Goal: Information Seeking & Learning: Learn about a topic

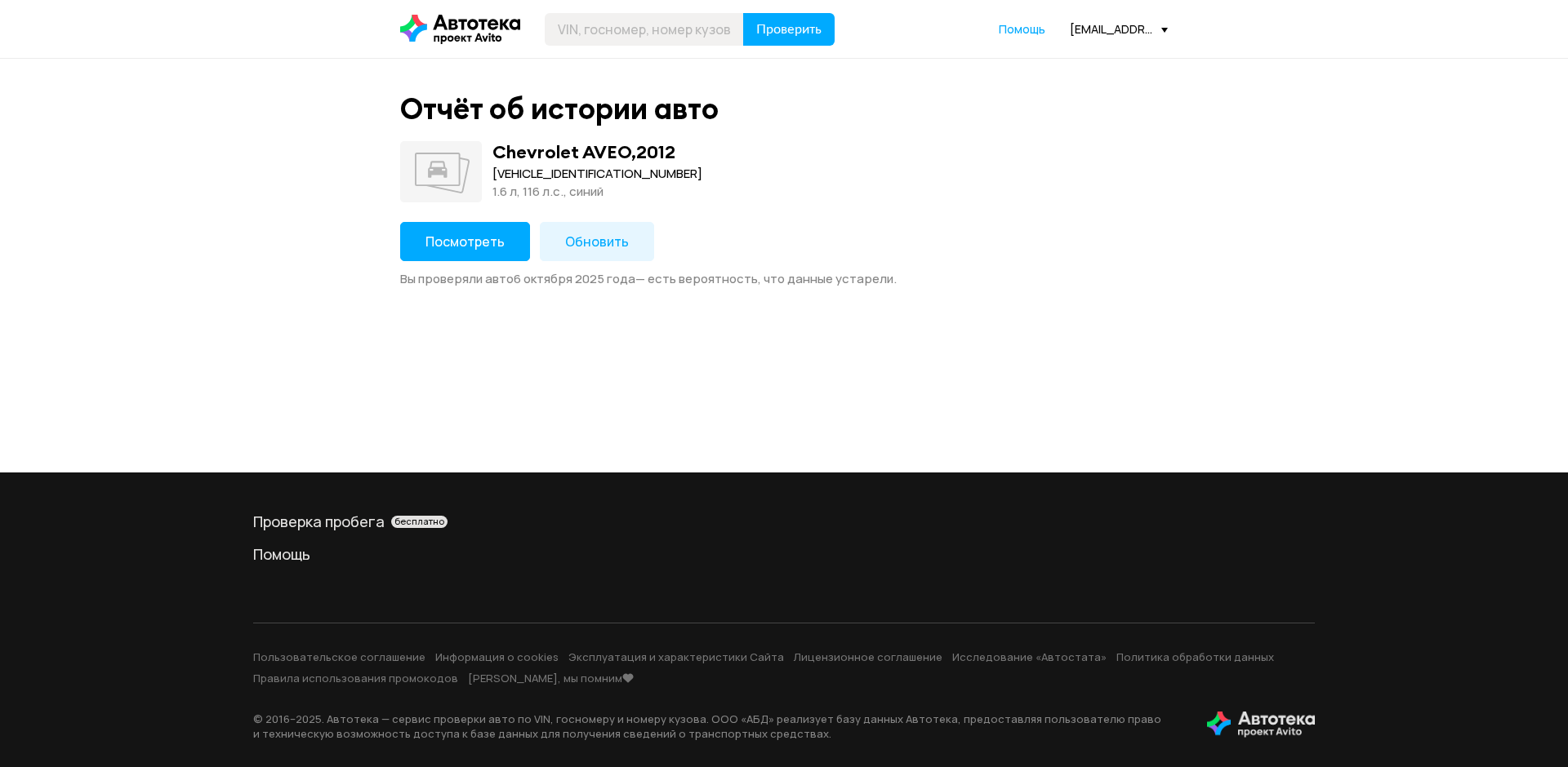
click at [444, 234] on span "Посмотреть" at bounding box center [465, 241] width 79 height 18
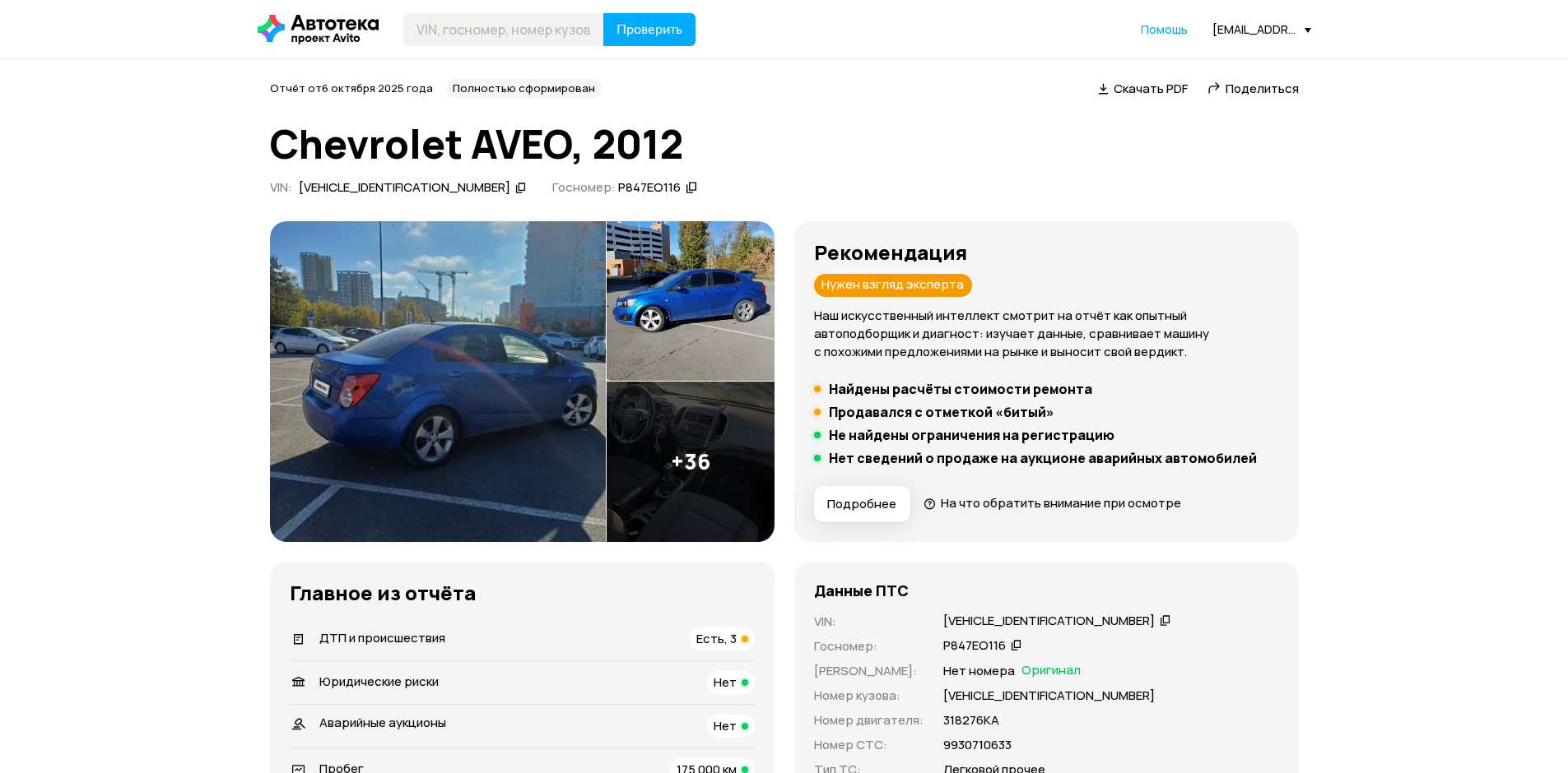
click at [594, 633] on div "ДТП и происшествия Есть, 3" at bounding box center [522, 639] width 465 height 23
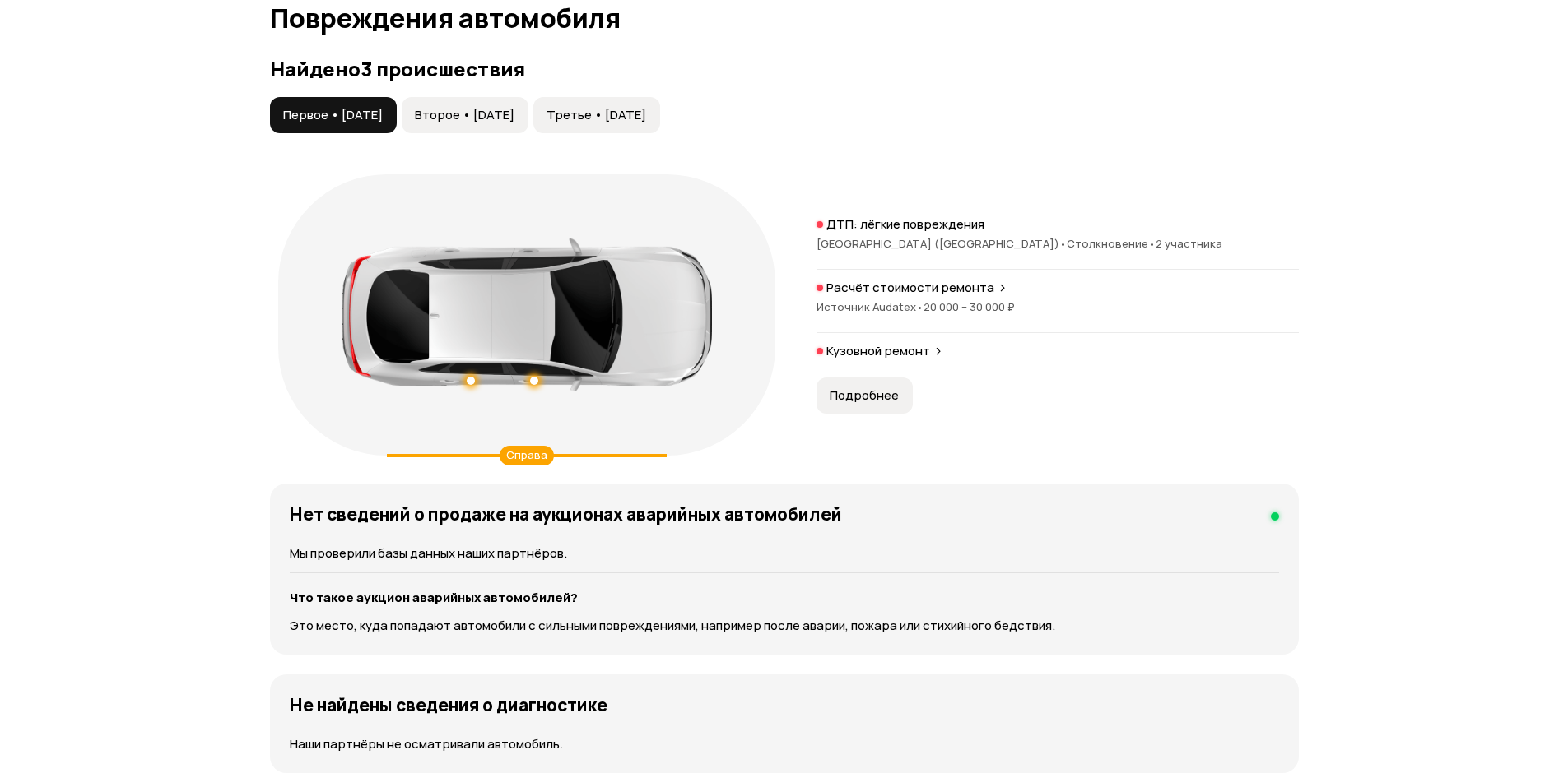
scroll to position [1704, 0]
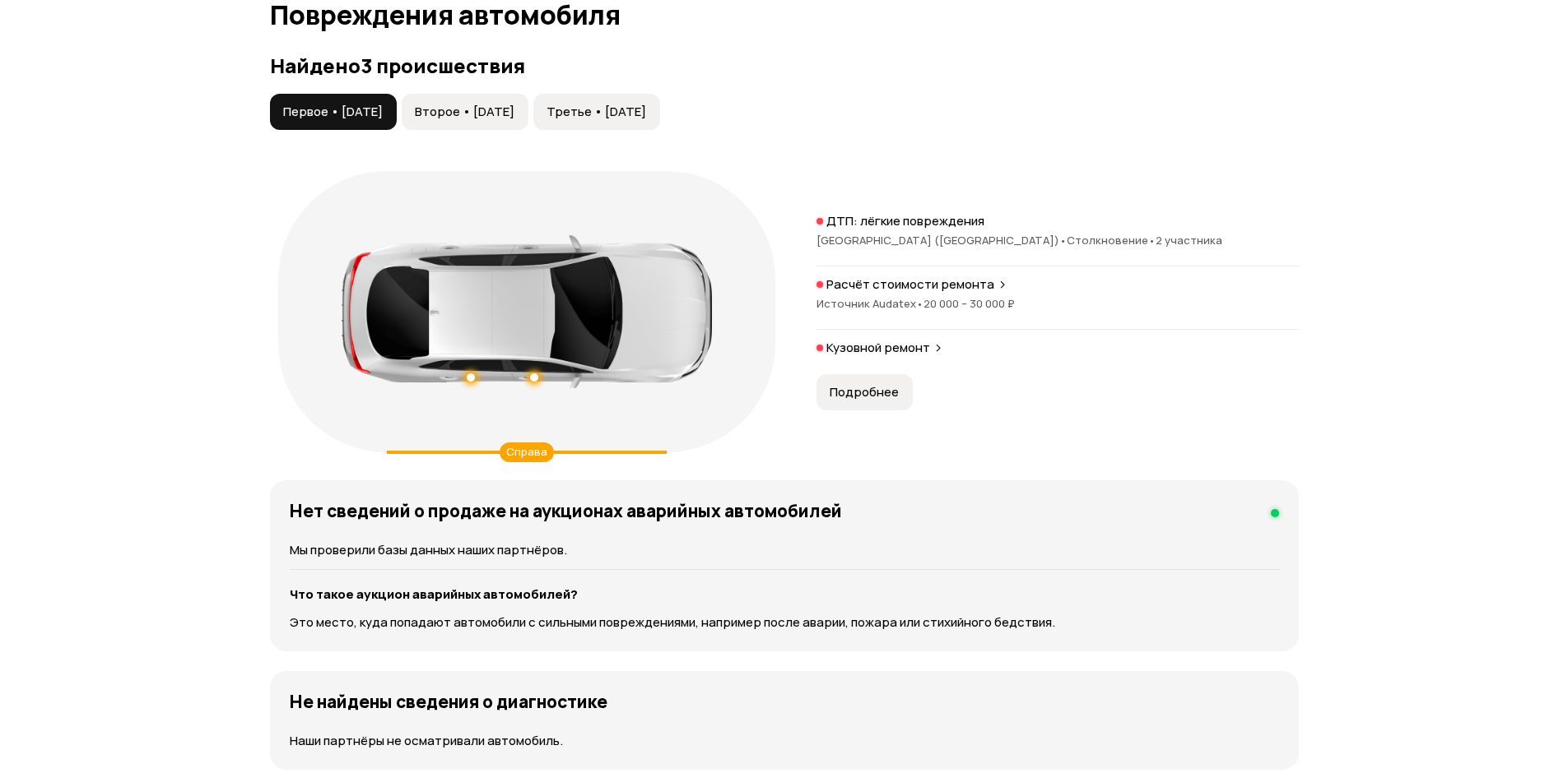
click at [515, 116] on span "Второе • 09 дек 2016" at bounding box center [464, 111] width 99 height 16
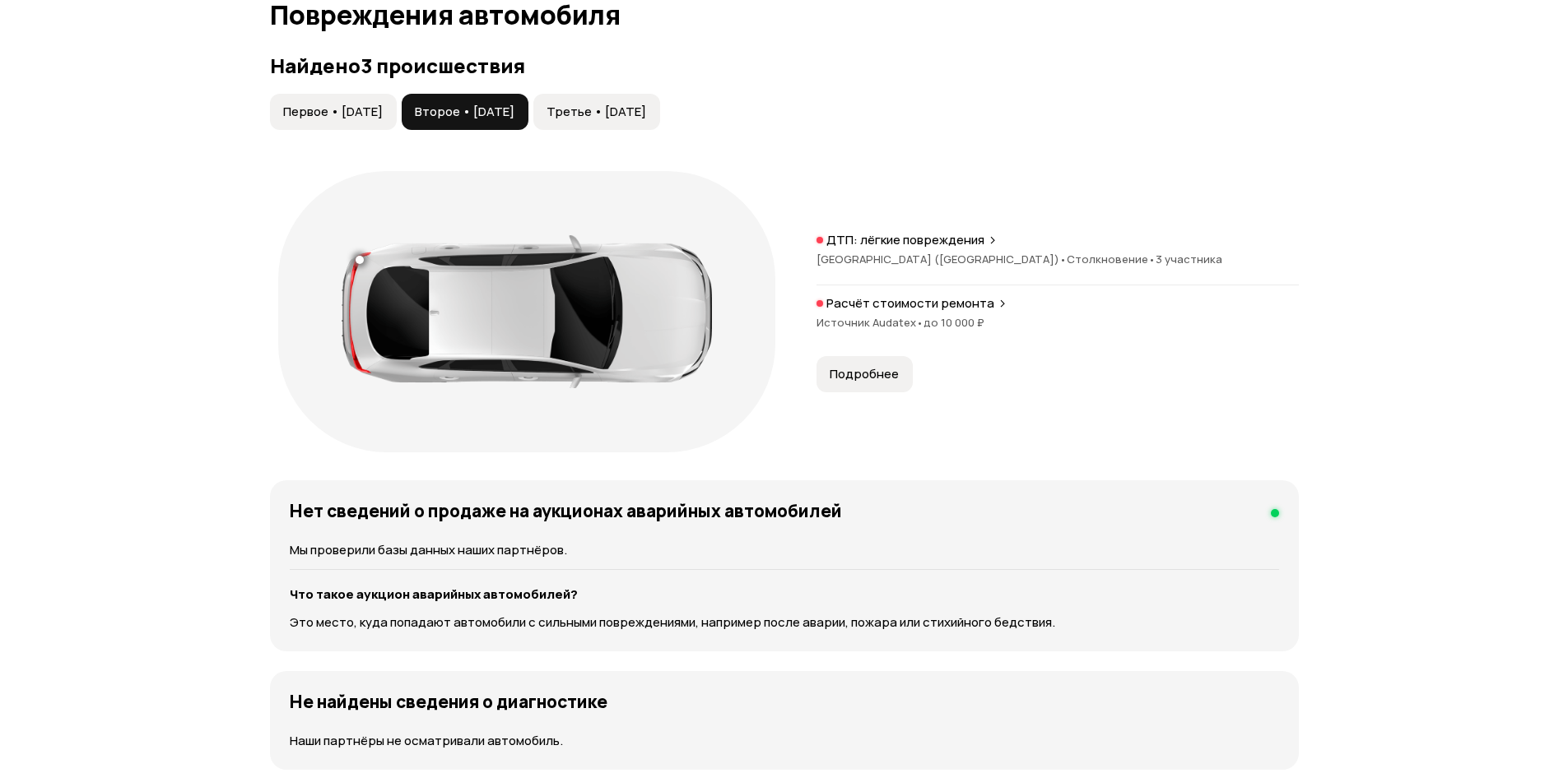
click at [646, 108] on span "Третье • 14 июн 2021" at bounding box center [596, 111] width 99 height 16
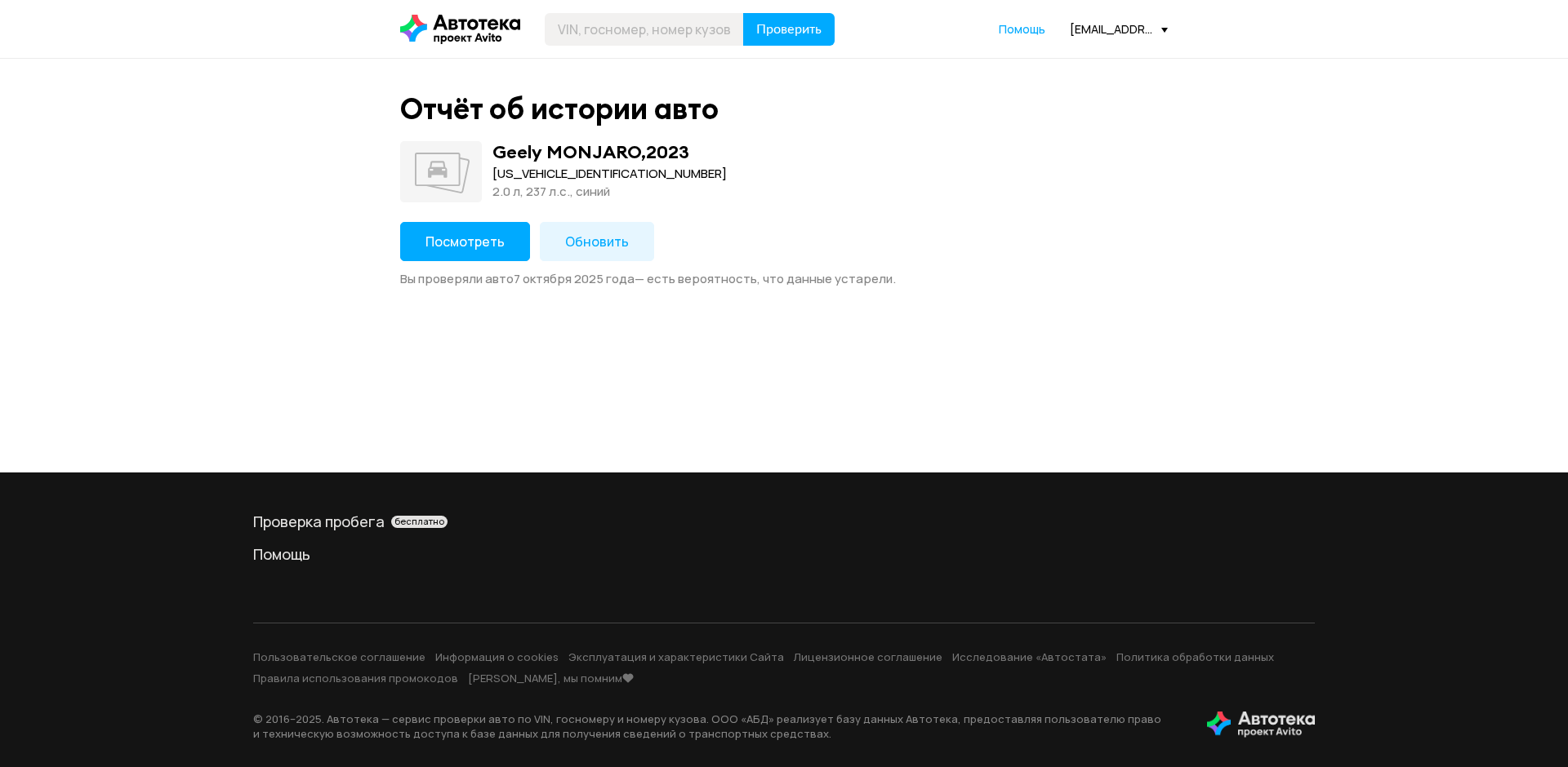
click at [501, 244] on button "Посмотреть" at bounding box center [465, 241] width 130 height 39
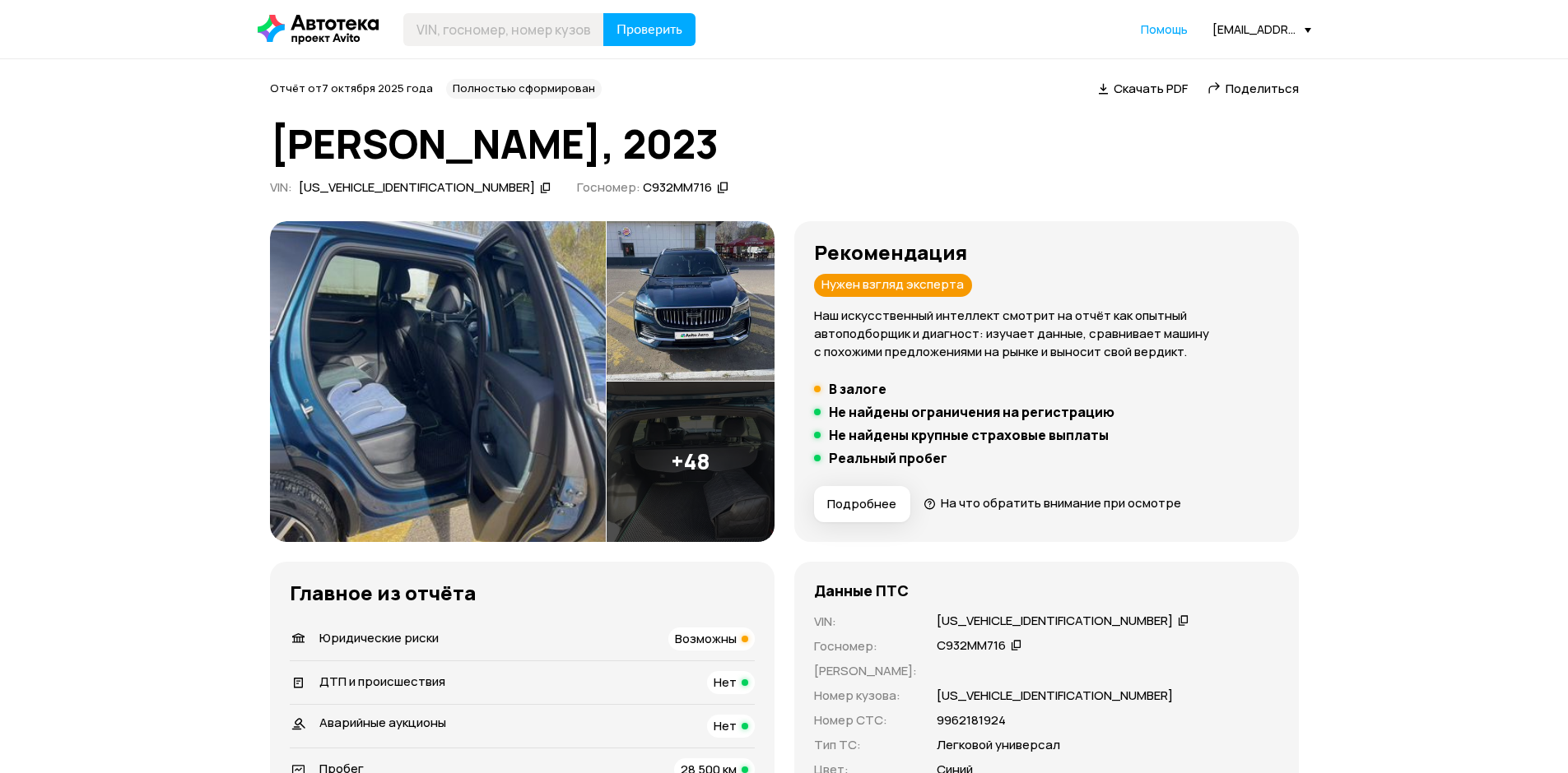
click at [649, 645] on div "Юридические риски Возможны" at bounding box center [522, 639] width 465 height 23
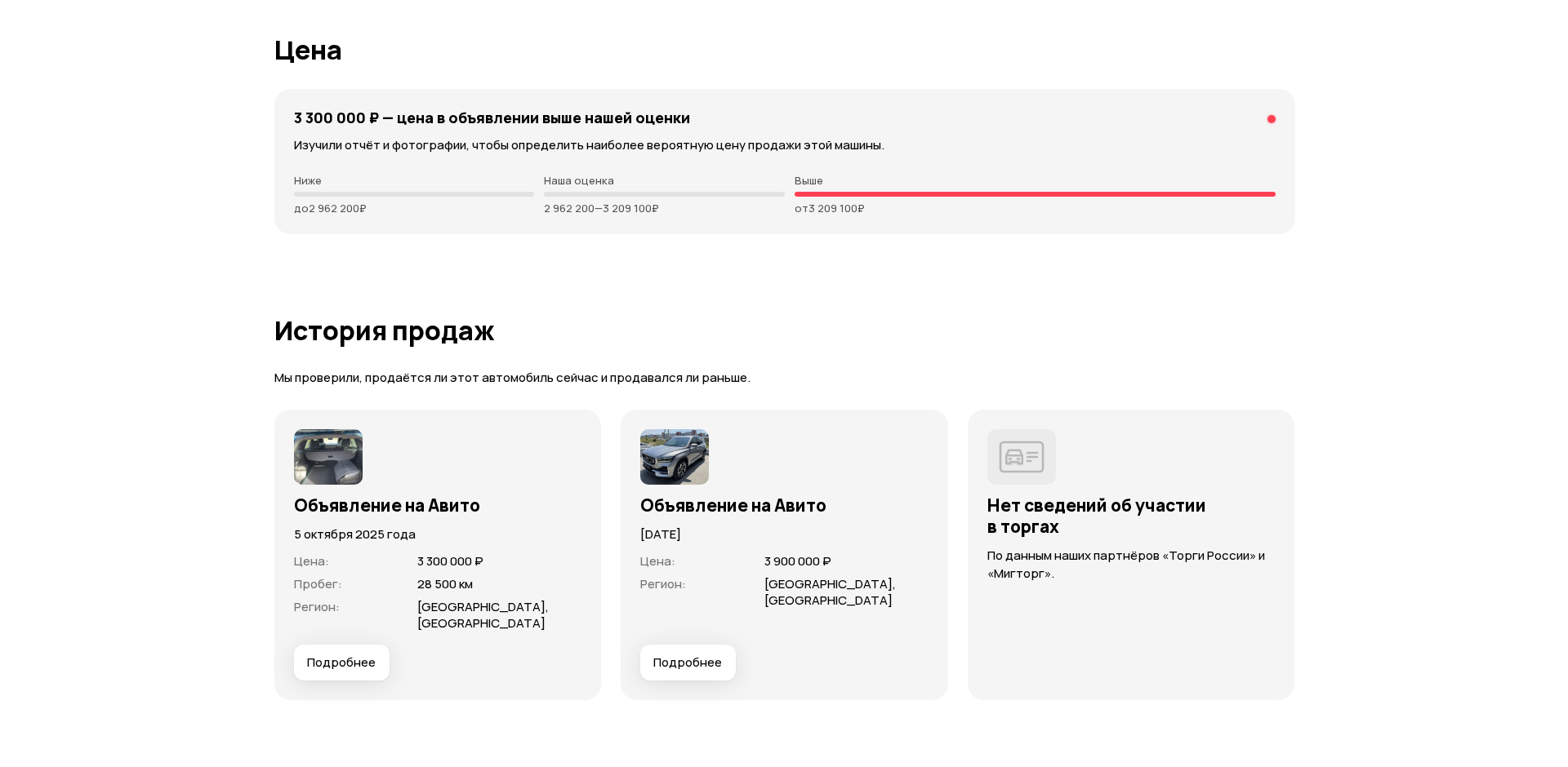
scroll to position [3988, 0]
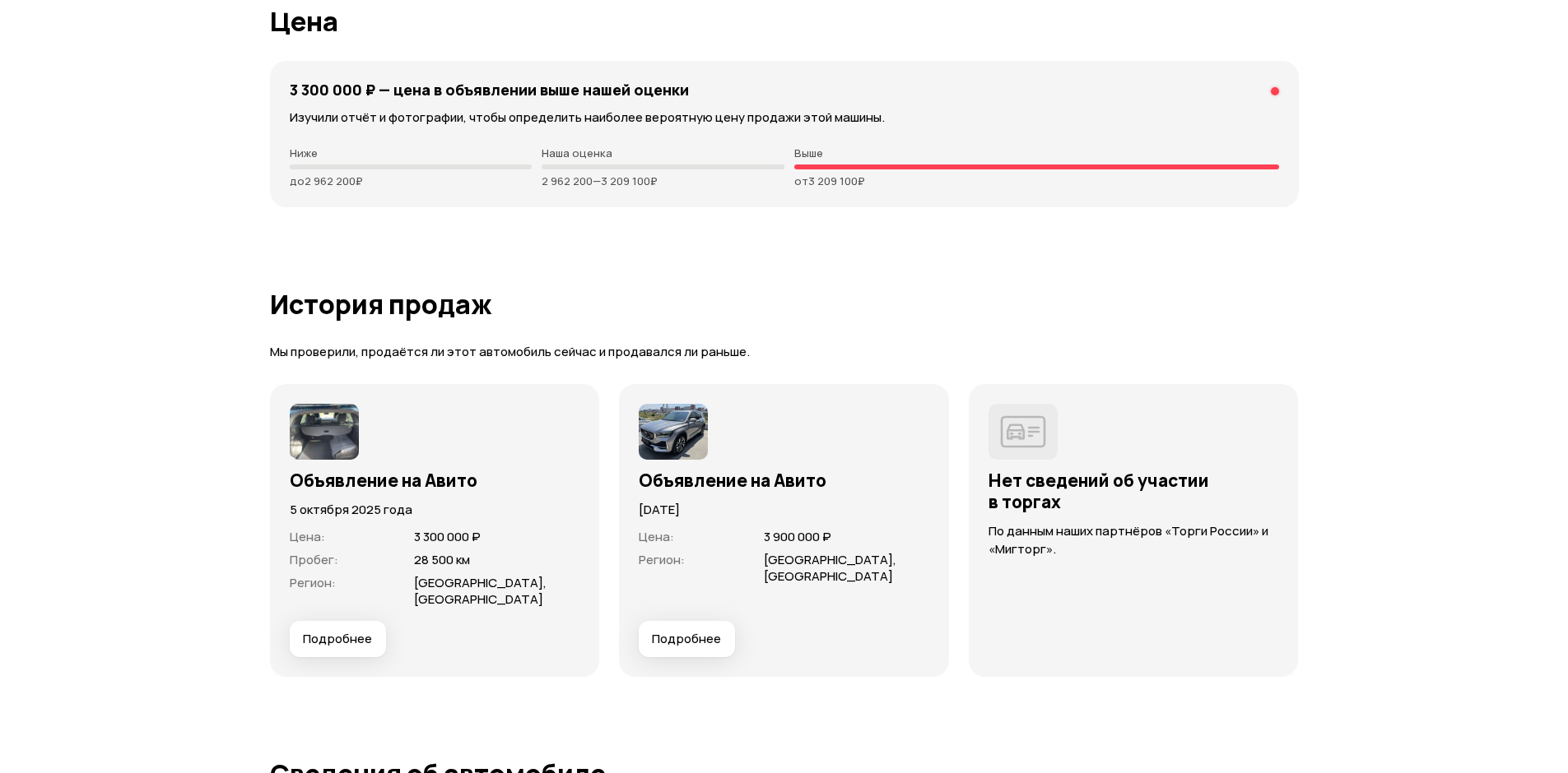
click at [368, 621] on button "Подробнее" at bounding box center [337, 639] width 96 height 36
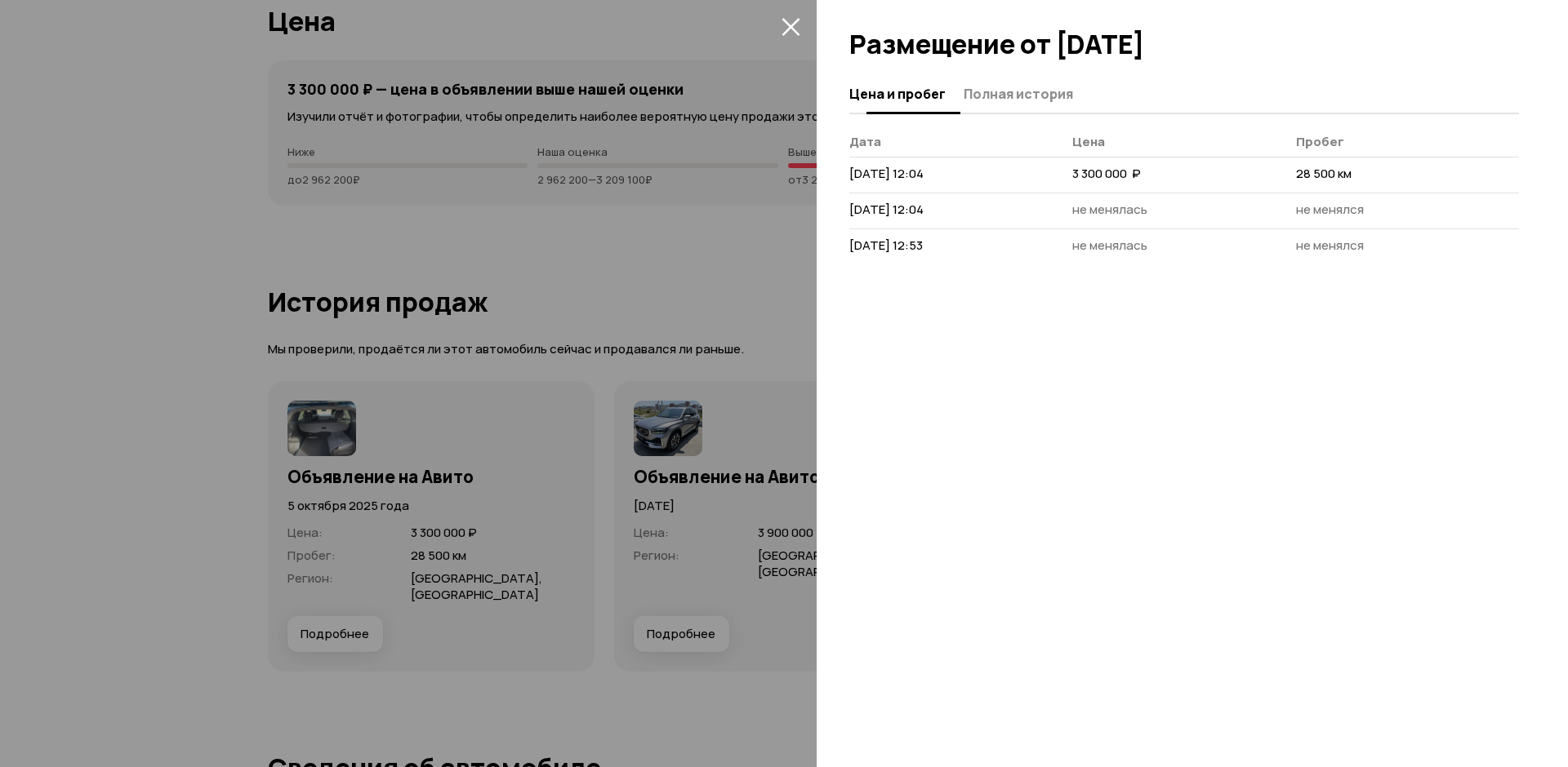
click at [1014, 82] on button "Полная история" at bounding box center [1016, 93] width 115 height 31
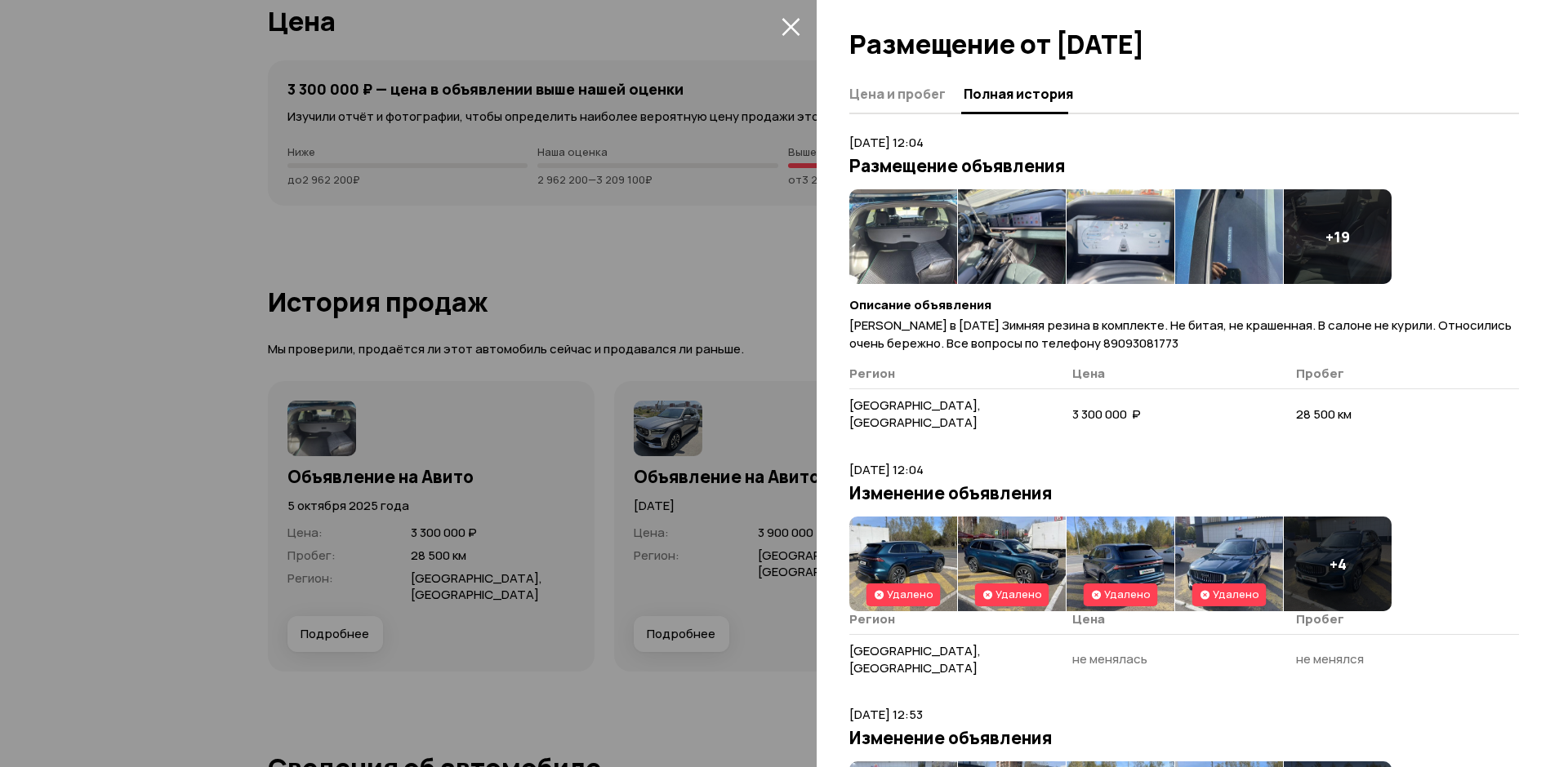
scroll to position [228, 0]
